Goal: Information Seeking & Learning: Understand process/instructions

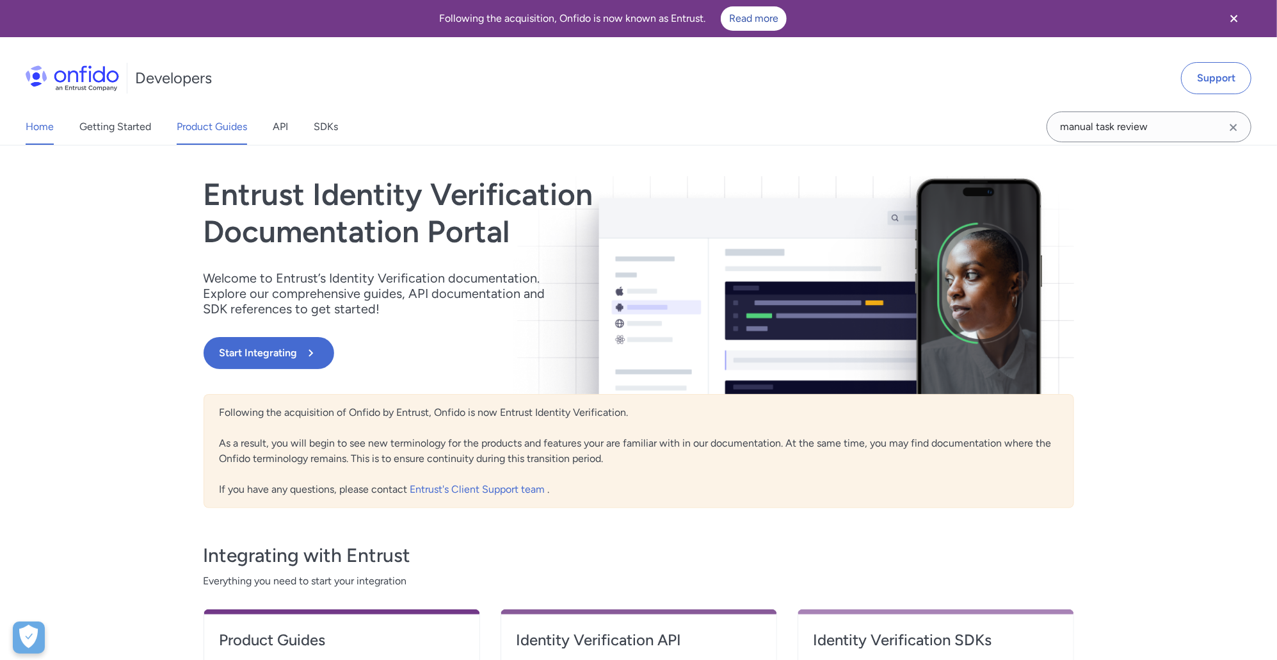
click at [206, 127] on link "Product Guides" at bounding box center [212, 127] width 70 height 36
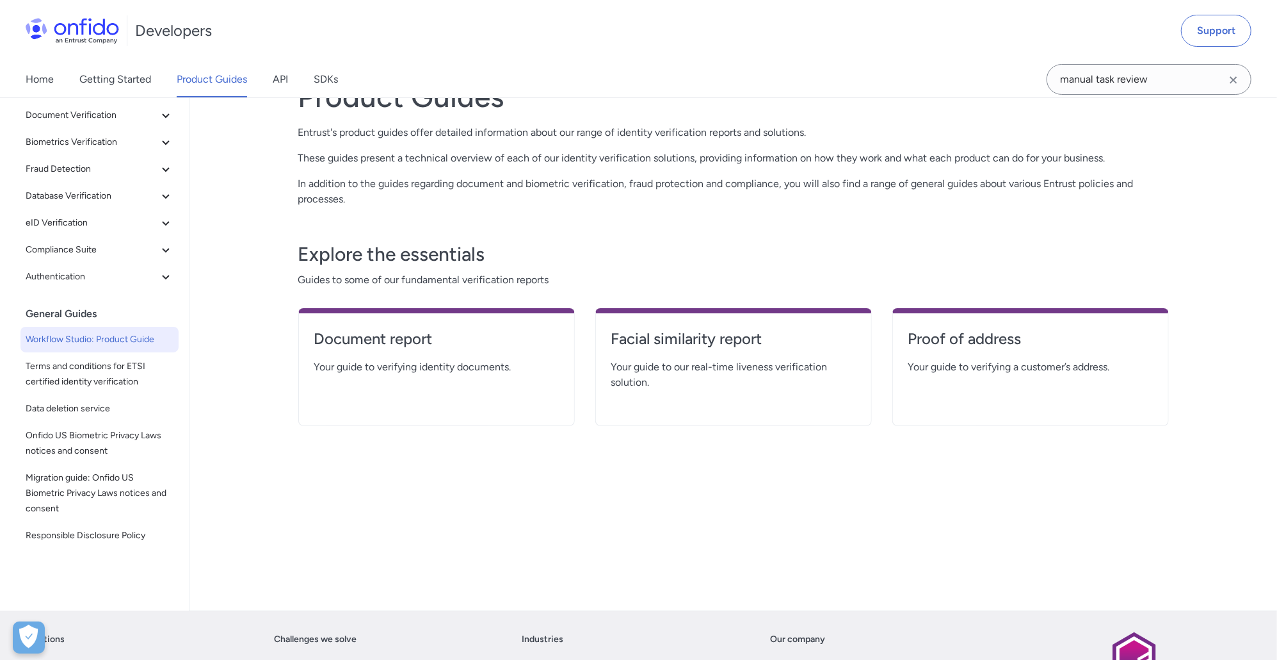
scroll to position [92, 0]
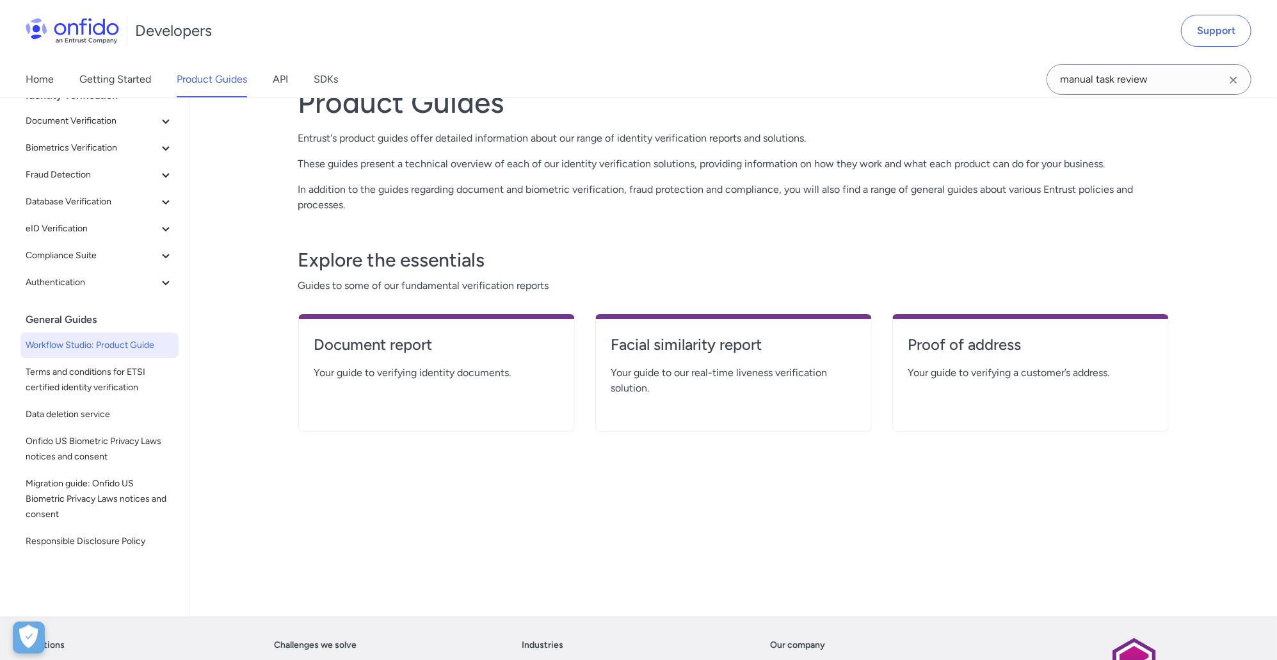
click at [97, 341] on span "Workflow Studio: Product Guide" at bounding box center [100, 344] width 148 height 15
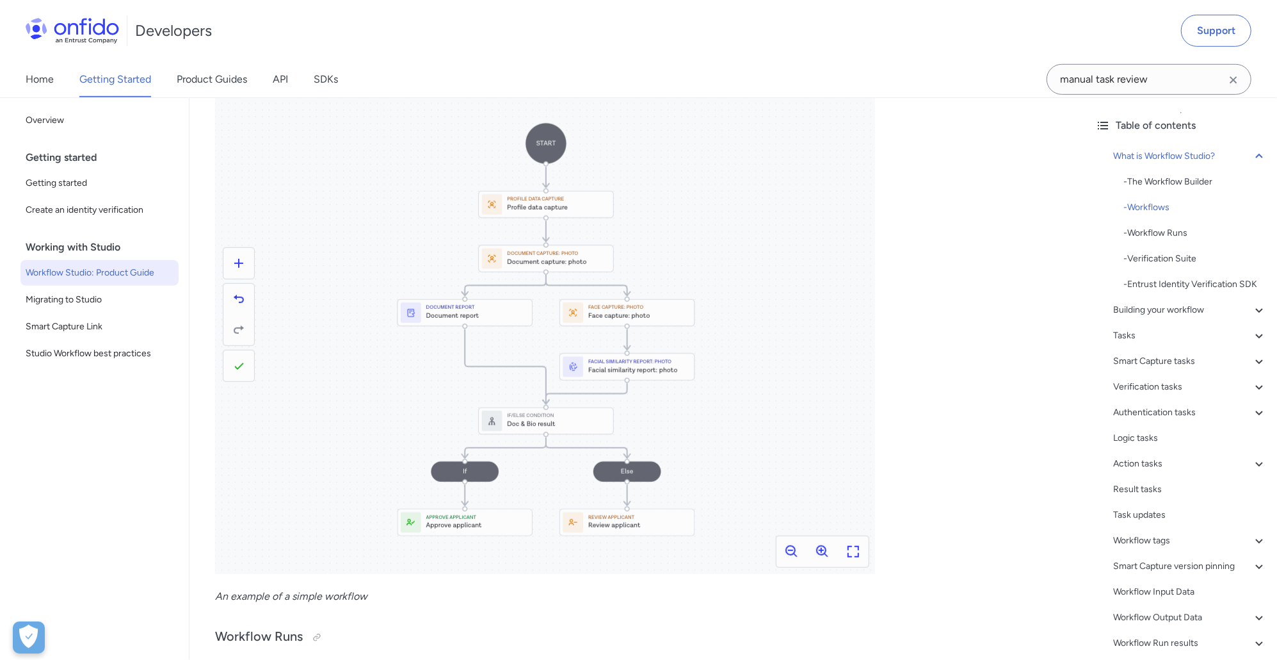
scroll to position [625, 0]
click at [217, 80] on link "Product Guides" at bounding box center [212, 79] width 70 height 36
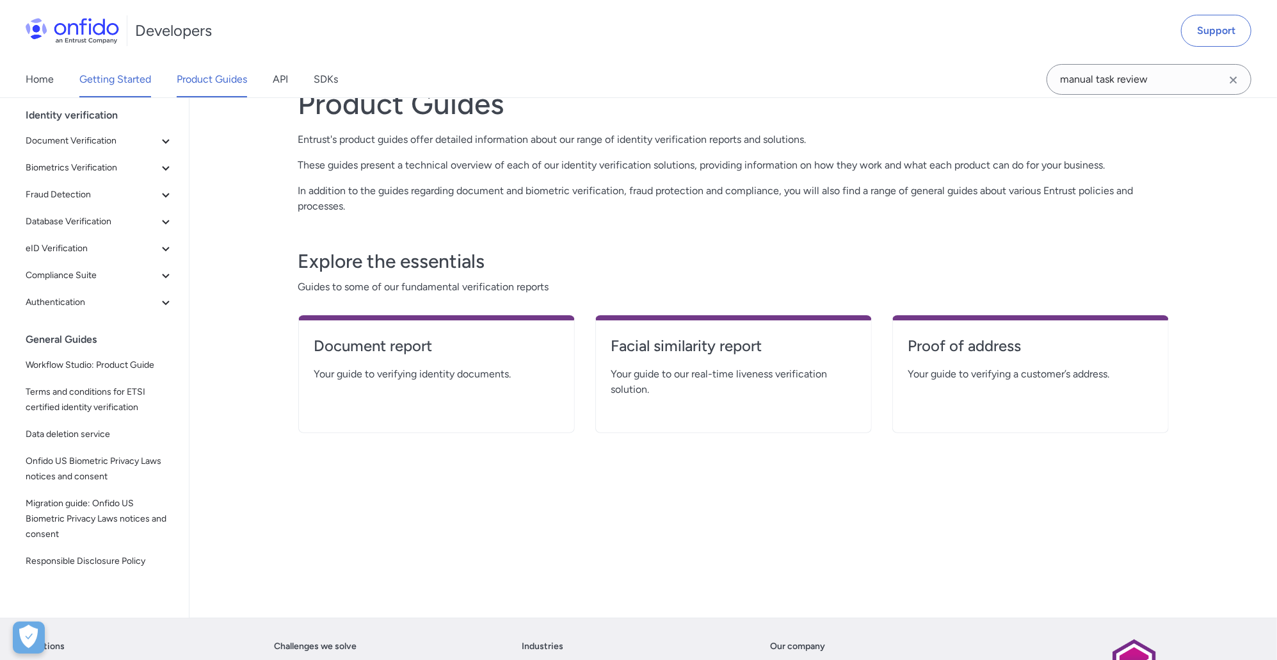
click at [113, 81] on link "Getting Started" at bounding box center [115, 79] width 72 height 36
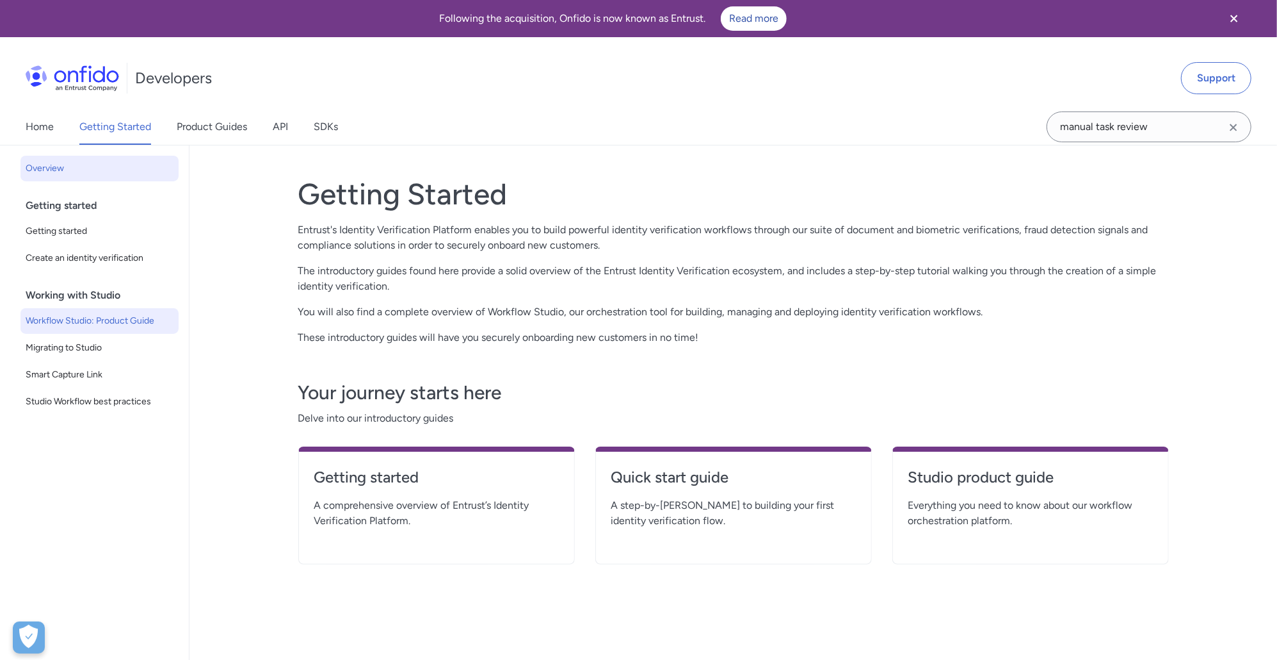
click at [111, 314] on span "Workflow Studio: Product Guide" at bounding box center [100, 320] width 148 height 15
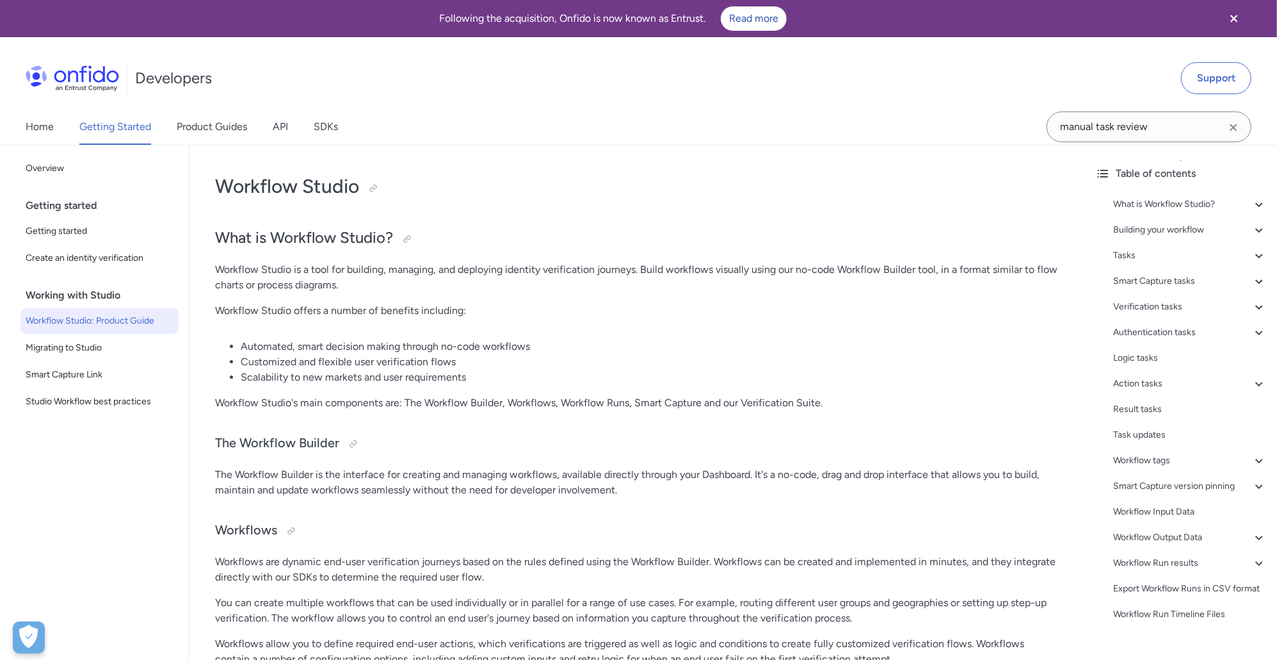
click at [393, 366] on li "Customized and flexible user verification flows" at bounding box center [650, 361] width 819 height 15
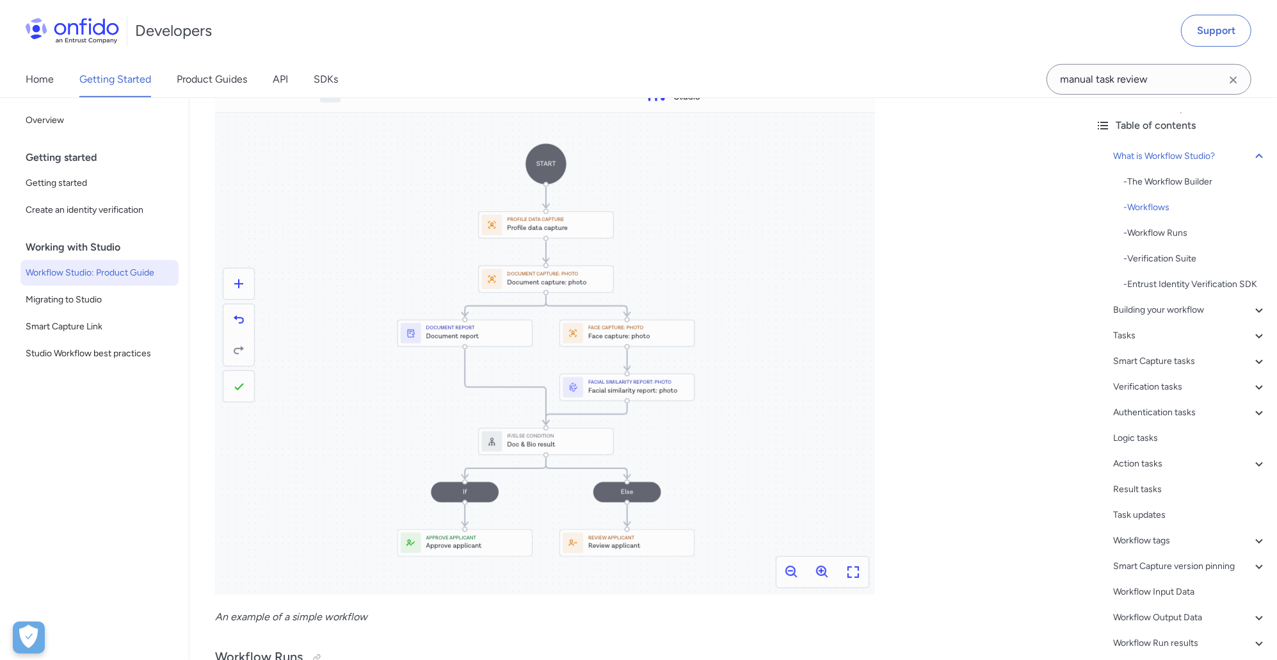
scroll to position [603, 0]
click at [673, 37] on div "Developers Support" at bounding box center [638, 30] width 1277 height 61
